Goal: Information Seeking & Learning: Check status

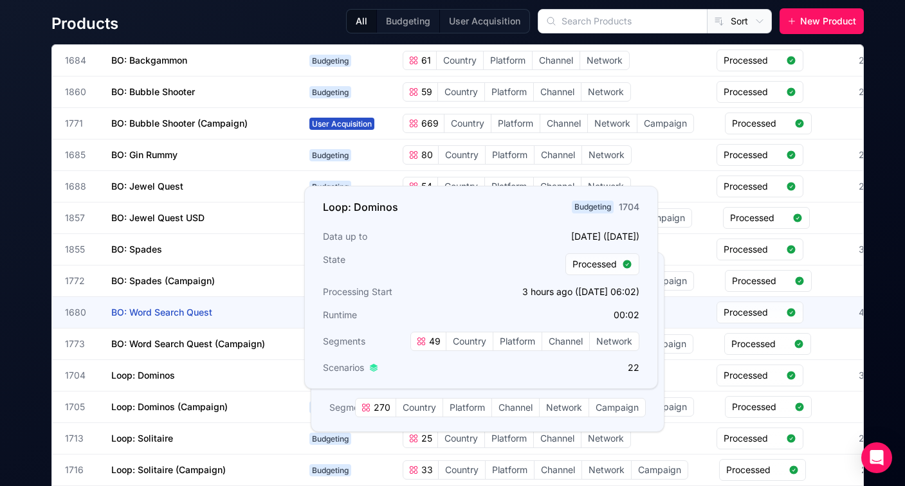
scroll to position [75, 0]
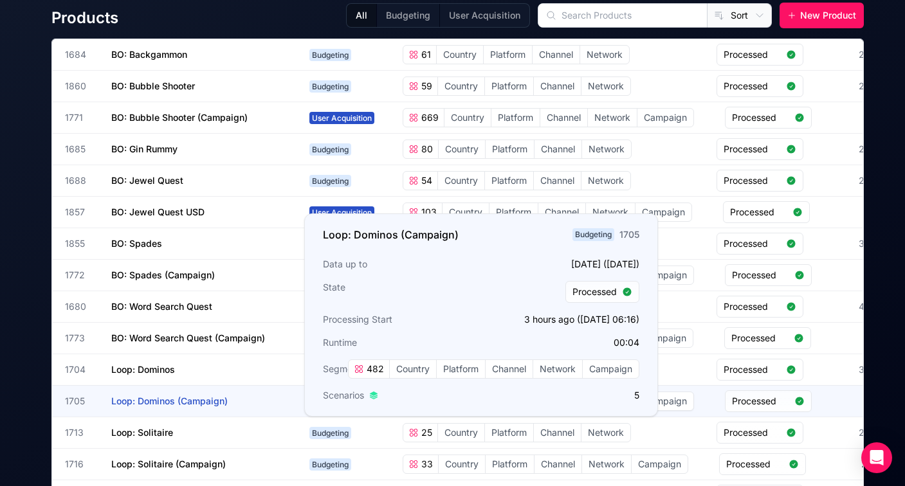
click at [147, 394] on h3 "Loop: Dominos (Campaign)" at bounding box center [207, 401] width 193 height 31
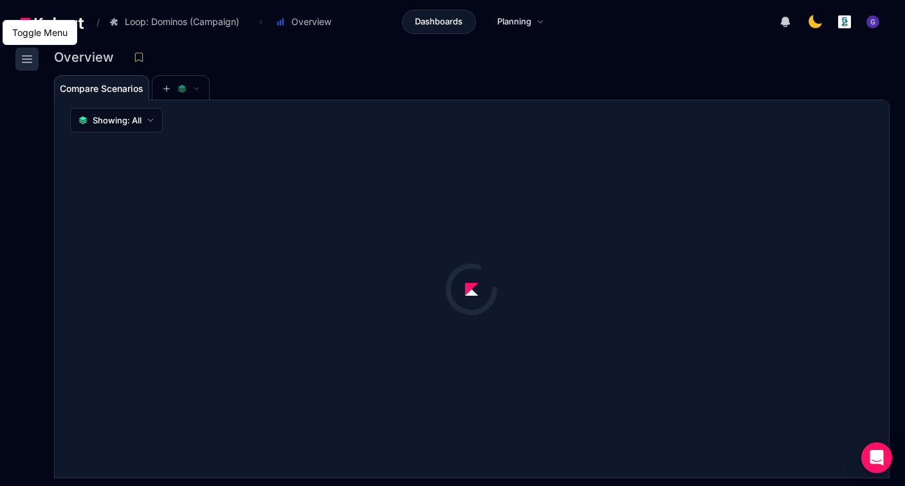
click at [26, 60] on icon at bounding box center [26, 58] width 15 height 15
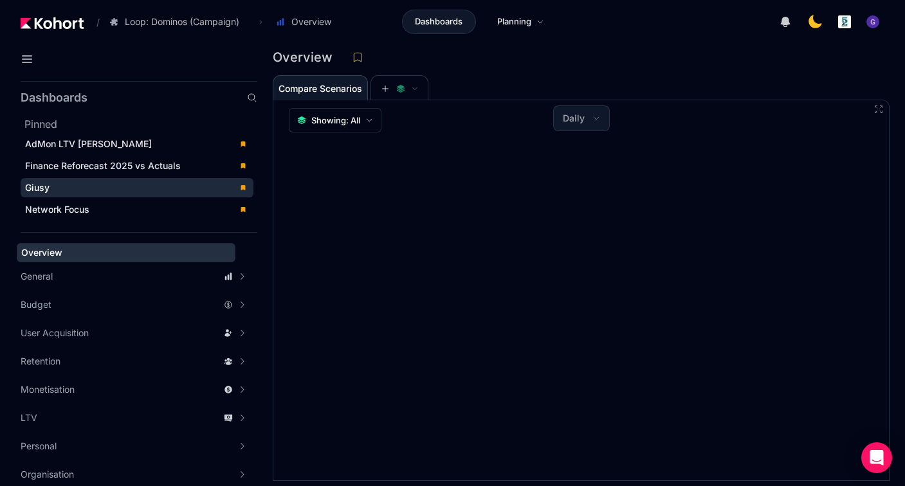
click at [82, 190] on div "Giusy" at bounding box center [128, 187] width 206 height 13
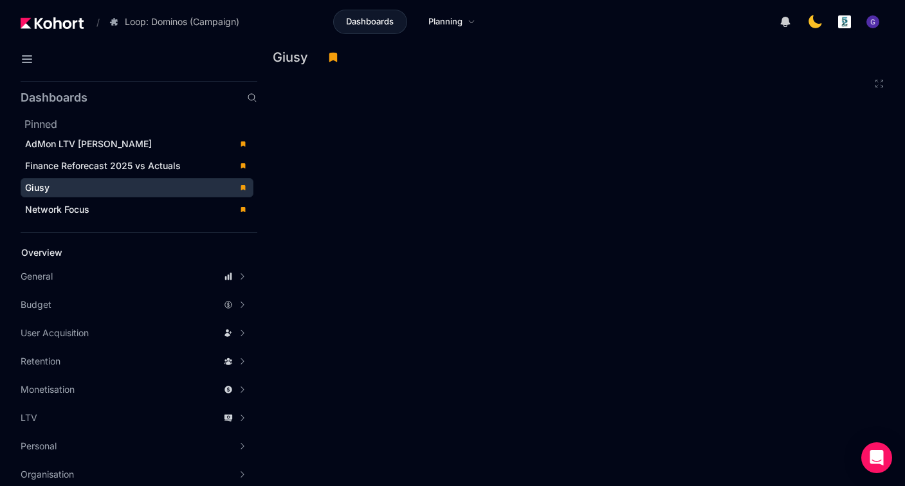
click at [596, 28] on div at bounding box center [727, 22] width 316 height 26
click at [24, 60] on icon at bounding box center [26, 58] width 15 height 15
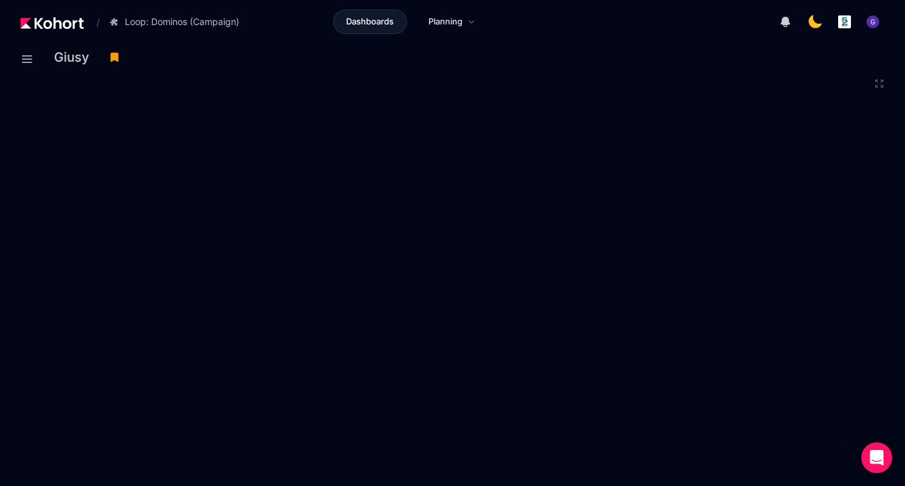
click at [720, 43] on header "/ Loop: Dominos (Campaign) Go to products list BO: Backgammon BO: Bubble Shoote…" at bounding box center [452, 24] width 905 height 48
